Goal: Find specific fact: Find specific fact

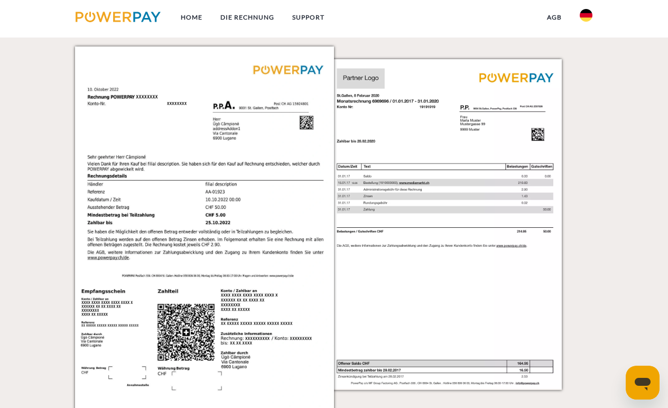
scroll to position [1003, 0]
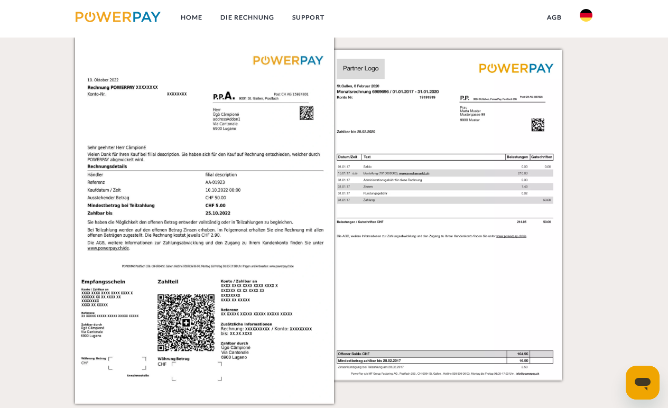
click at [408, 277] on img at bounding box center [458, 220] width 259 height 366
click at [265, 303] on img at bounding box center [204, 220] width 259 height 366
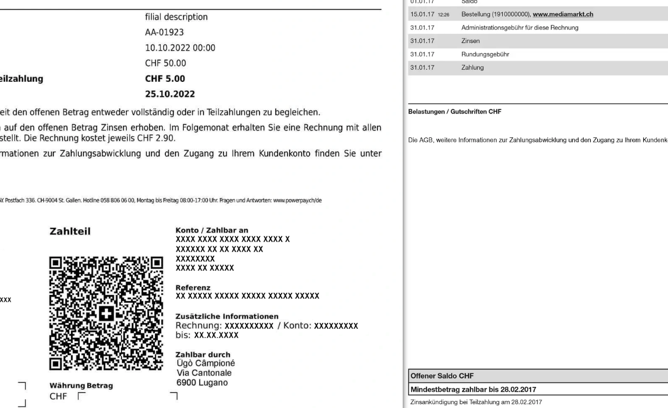
scroll to position [1073, 0]
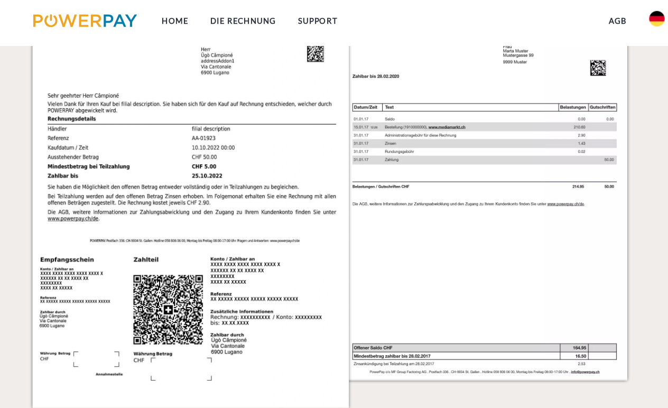
click at [187, 244] on img at bounding box center [204, 151] width 259 height 366
click at [169, 176] on img at bounding box center [204, 151] width 259 height 366
click at [163, 141] on img at bounding box center [204, 151] width 259 height 366
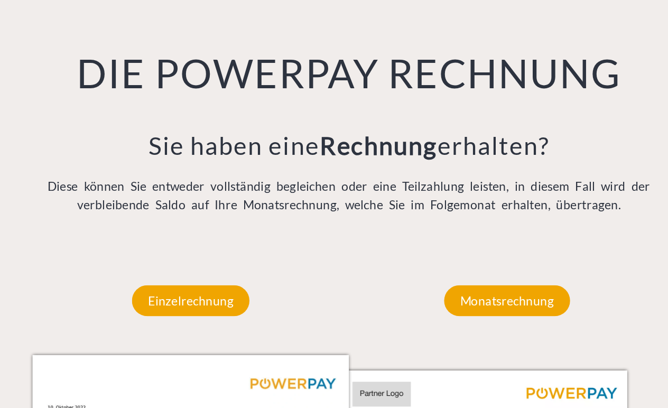
scroll to position [676, 0]
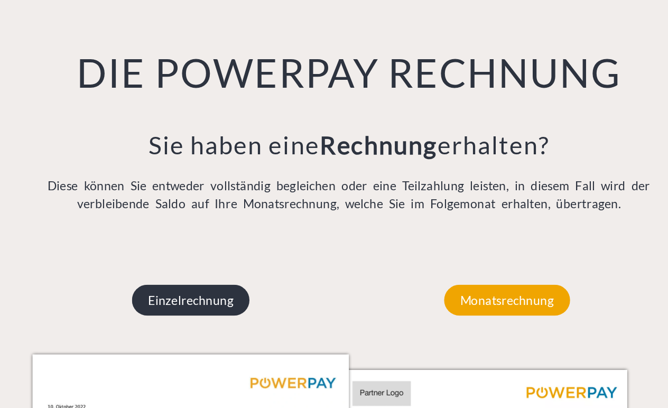
click at [170, 307] on p "Einzelrechnung" at bounding box center [204, 319] width 96 height 25
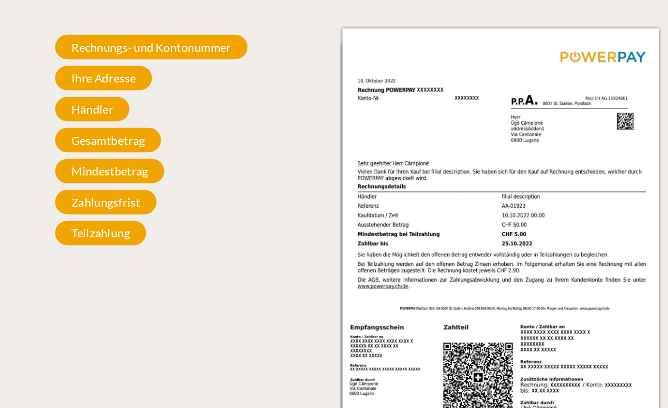
scroll to position [960, 0]
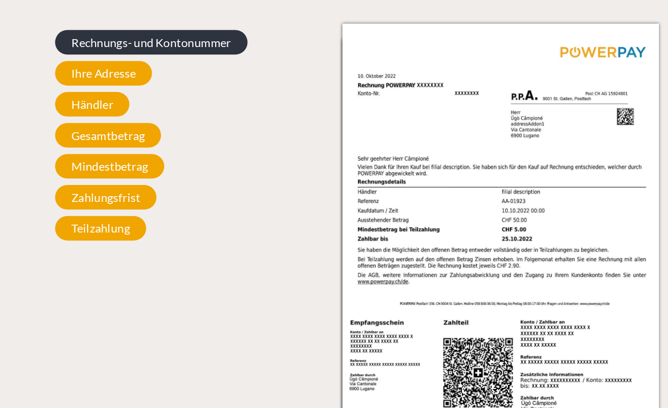
click at [124, 86] on span "Rechnungs- und Kontonummer" at bounding box center [173, 96] width 158 height 20
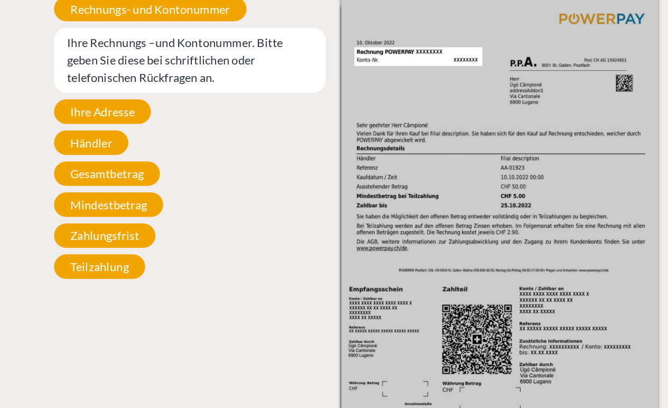
scroll to position [976, 0]
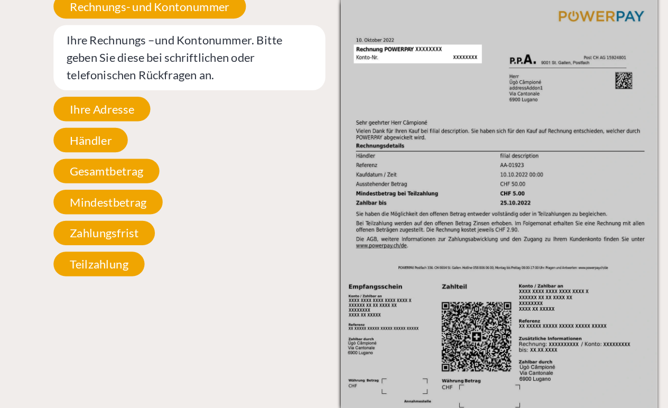
click at [445, 263] on img at bounding box center [458, 247] width 259 height 366
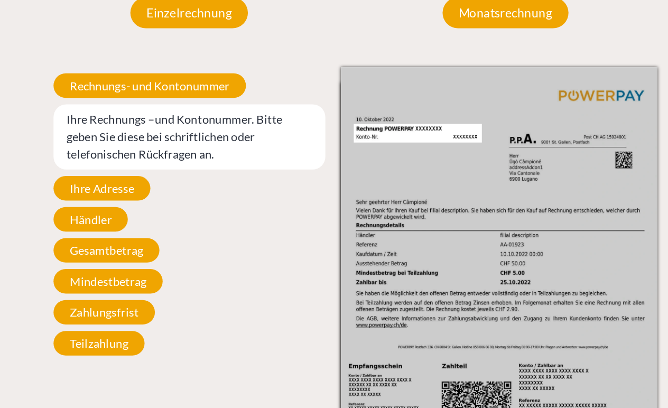
scroll to position [912, 0]
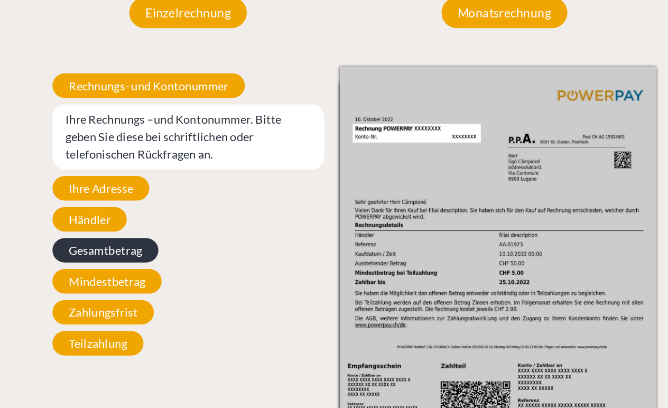
click at [97, 269] on span "Gesamtbetrag" at bounding box center [137, 279] width 87 height 20
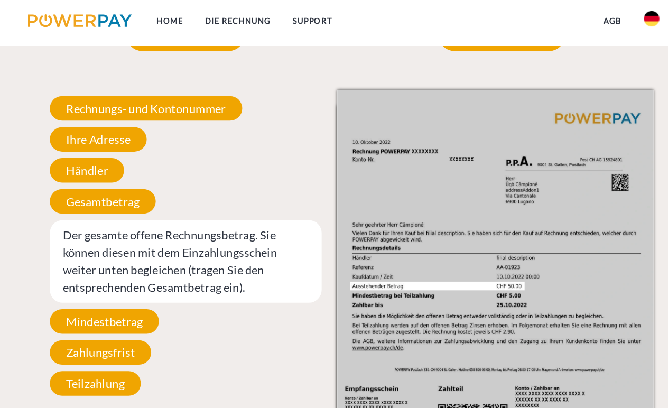
scroll to position [861, 0]
